Goal: Transaction & Acquisition: Subscribe to service/newsletter

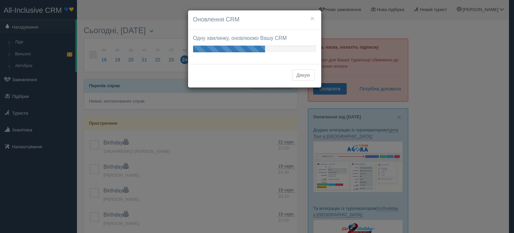
click at [303, 73] on button "Дякую" at bounding box center [303, 74] width 22 height 11
click at [305, 76] on button "Дякую" at bounding box center [303, 74] width 22 height 11
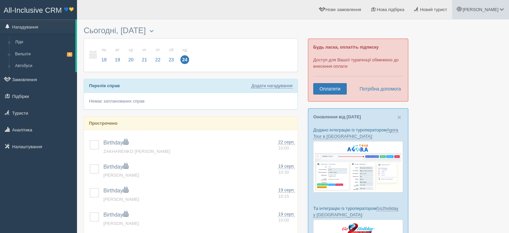
click at [490, 6] on link "[PERSON_NAME]" at bounding box center [480, 9] width 57 height 19
click at [469, 31] on span "Мій профіль" at bounding box center [462, 29] width 25 height 5
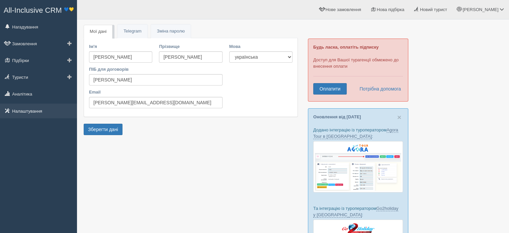
click at [42, 109] on link "Налаштування" at bounding box center [38, 110] width 77 height 15
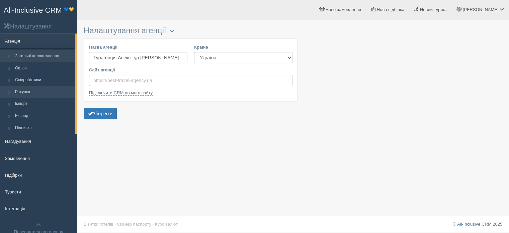
click at [34, 89] on link "Рахунки" at bounding box center [43, 92] width 63 height 12
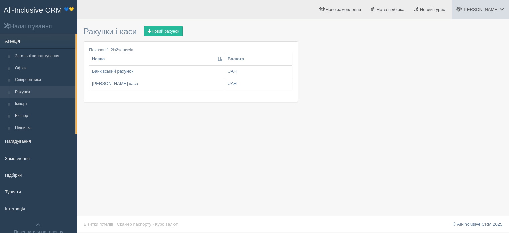
click at [497, 7] on span "[PERSON_NAME]" at bounding box center [481, 9] width 36 height 5
click at [437, 53] on link "Для туристів" at bounding box center [472, 58] width 73 height 14
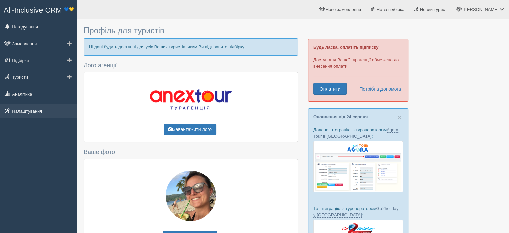
click at [49, 114] on link "Налаштування" at bounding box center [38, 110] width 77 height 15
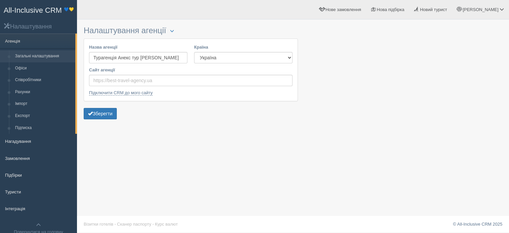
click at [16, 6] on span "All-Inclusive CRM" at bounding box center [33, 10] width 58 height 8
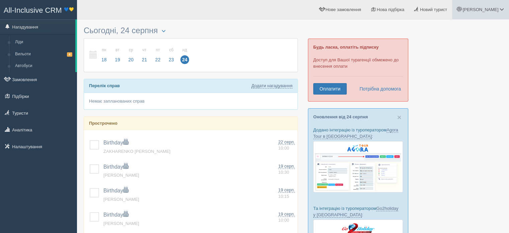
click at [491, 11] on span "[PERSON_NAME]" at bounding box center [481, 9] width 36 height 5
click at [476, 29] on link "Мій профіль" at bounding box center [472, 30] width 73 height 14
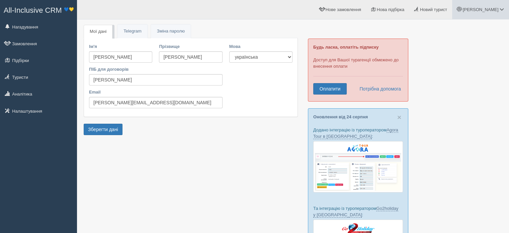
click at [462, 11] on span at bounding box center [459, 9] width 4 height 4
click at [457, 115] on div at bounding box center [293, 190] width 419 height 334
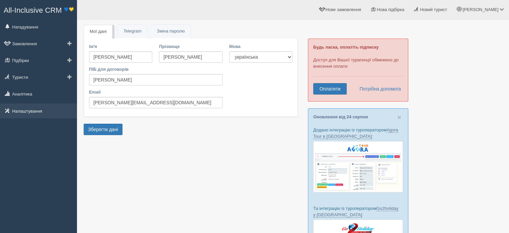
click at [26, 116] on link "Налаштування" at bounding box center [38, 110] width 77 height 15
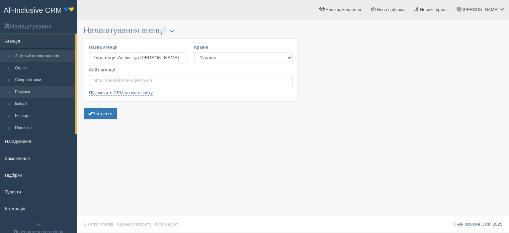
click at [27, 88] on link "Рахунки" at bounding box center [43, 92] width 63 height 12
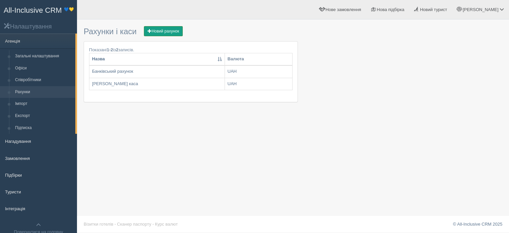
click at [155, 30] on link "Новий рахунок" at bounding box center [163, 31] width 39 height 10
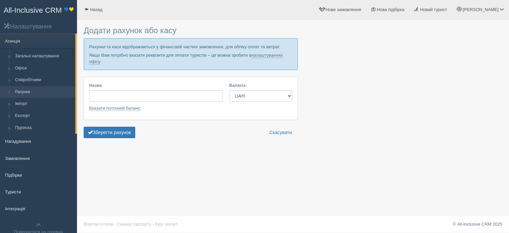
click at [43, 48] on li "Агенція Загальні налаштування Офіси Співробітники Рахунки Імпорт Експорт" at bounding box center [38, 83] width 77 height 100
click at [45, 54] on link "Загальні налаштування" at bounding box center [43, 56] width 63 height 12
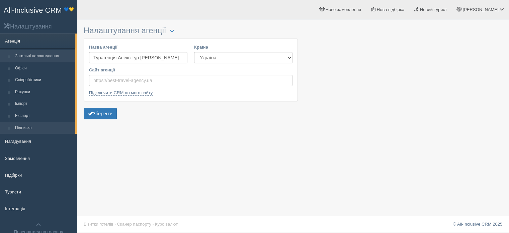
click at [26, 126] on link "Підписка" at bounding box center [43, 128] width 63 height 12
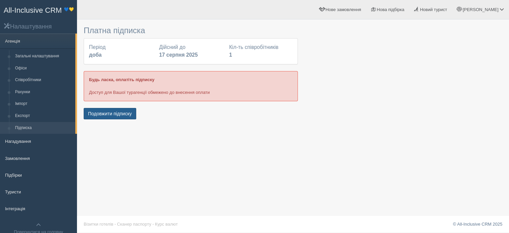
click at [136, 111] on button "Подовжити підписку" at bounding box center [110, 113] width 53 height 11
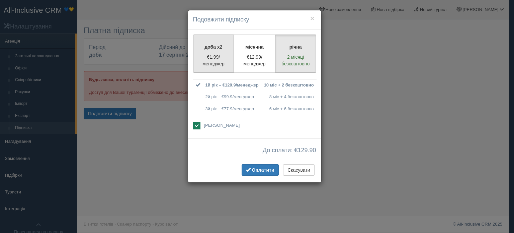
click at [218, 51] on label "доба x2 €1.99/менеджер" at bounding box center [213, 53] width 41 height 38
radio input "true"
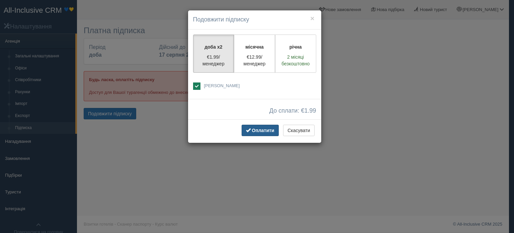
click at [263, 130] on span "Оплатити" at bounding box center [263, 130] width 22 height 5
